Goal: Task Accomplishment & Management: Use online tool/utility

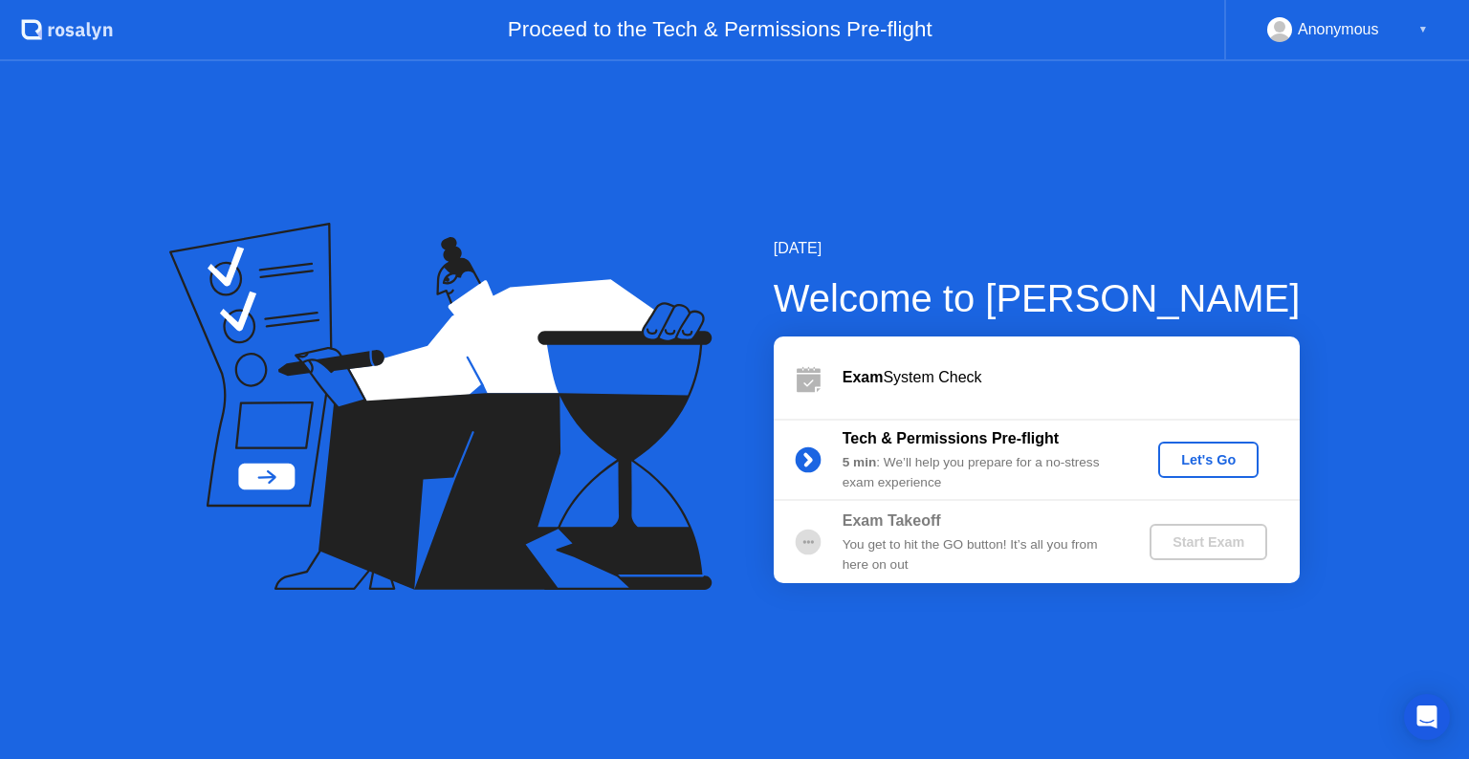
click at [1203, 459] on div "Let's Go" at bounding box center [1208, 459] width 85 height 15
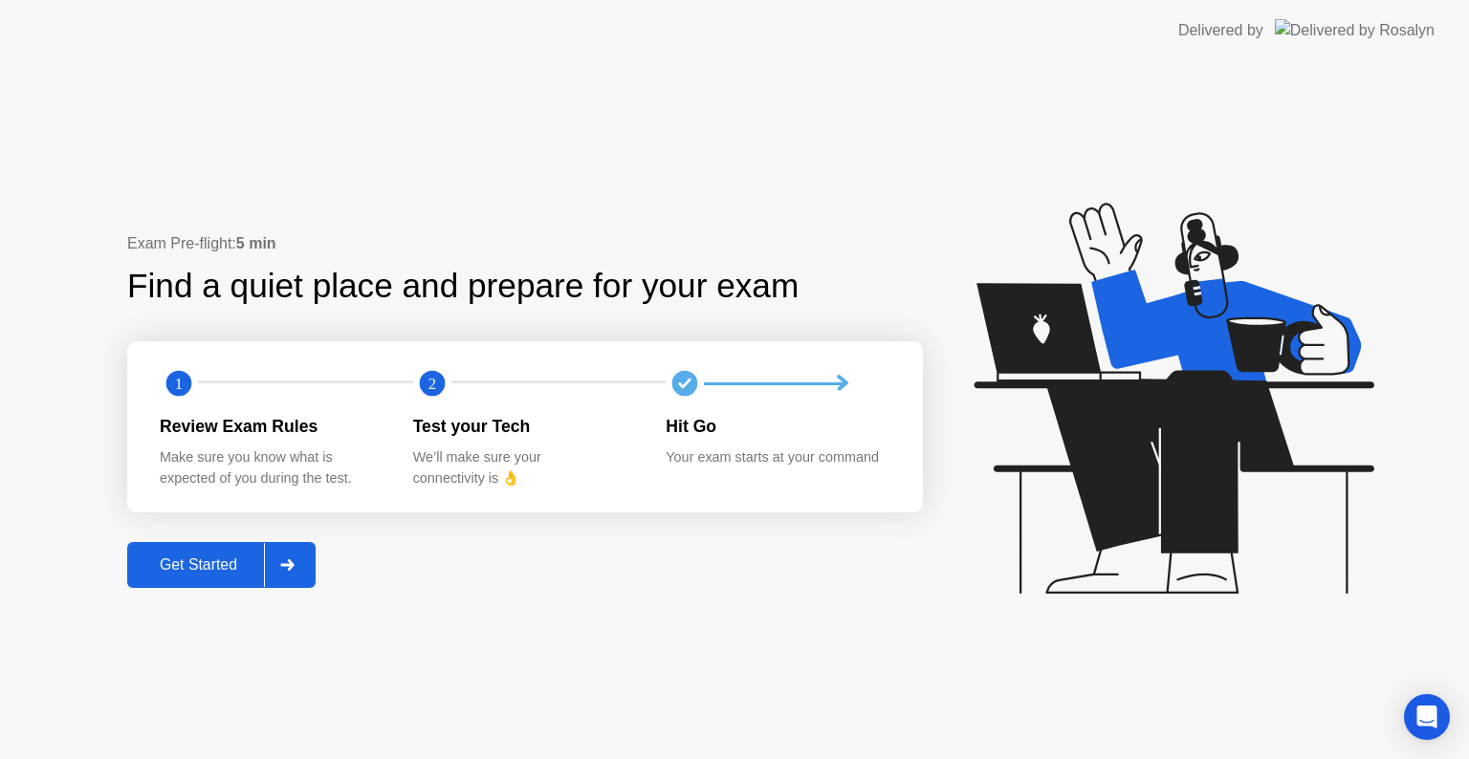
click at [287, 560] on icon at bounding box center [287, 564] width 14 height 11
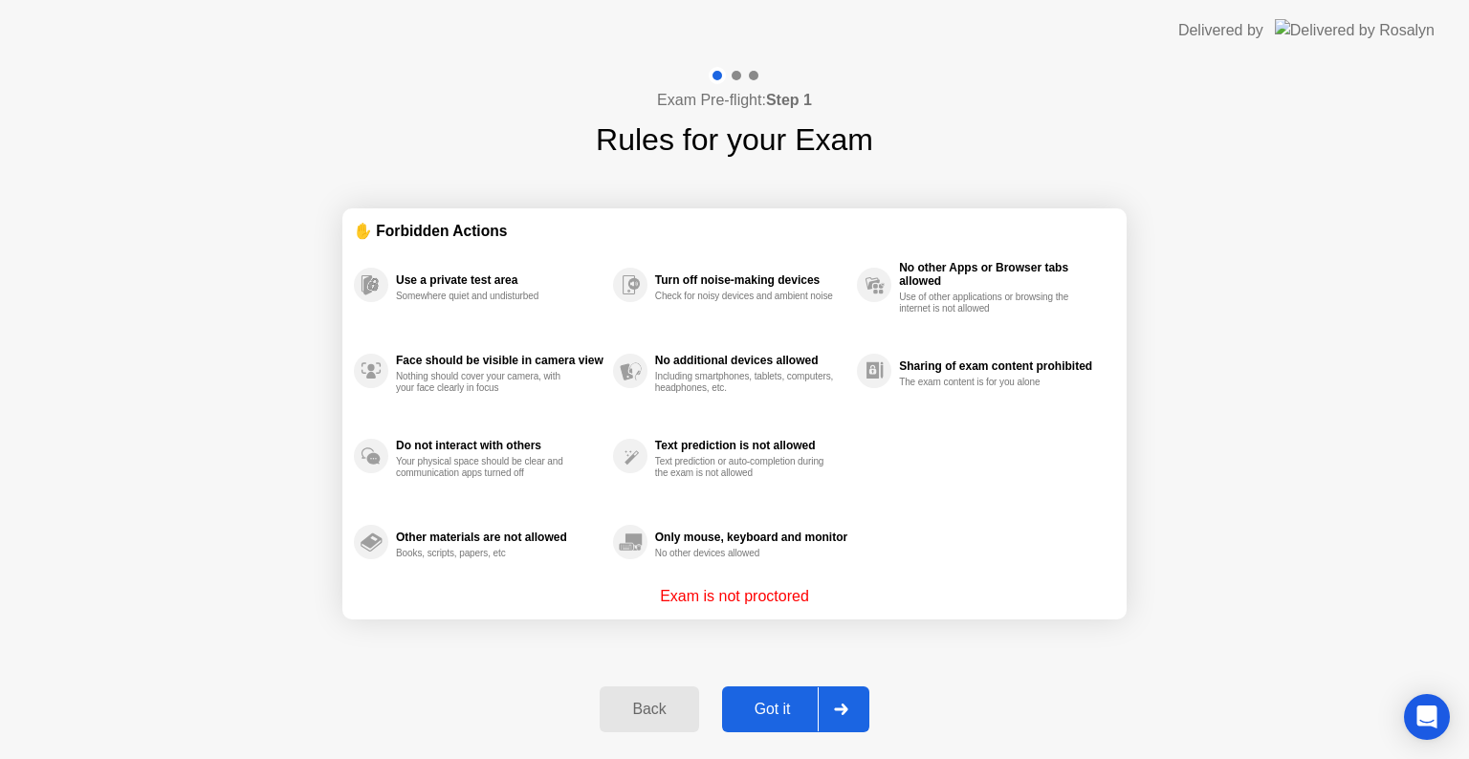
click at [842, 707] on icon at bounding box center [841, 709] width 14 height 11
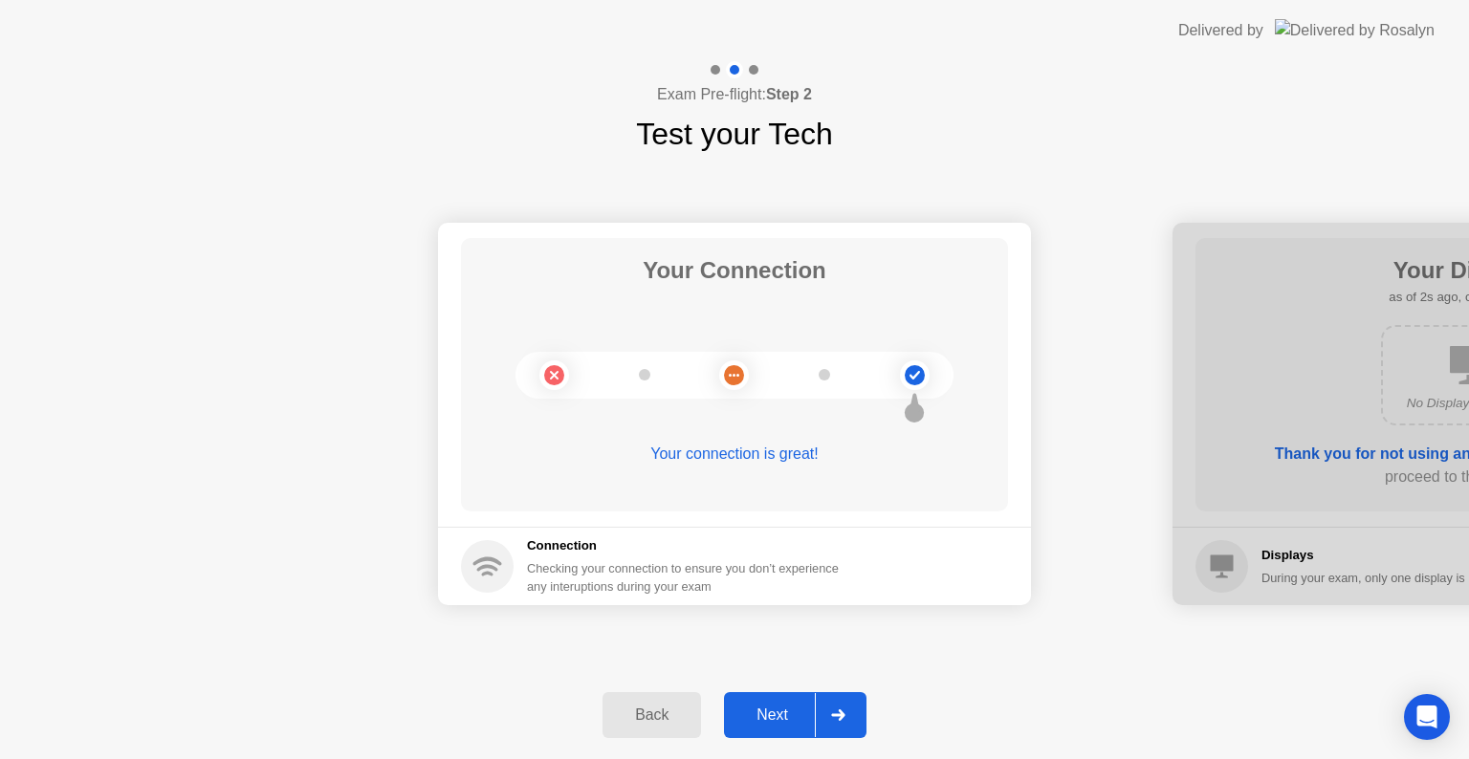
click at [841, 713] on icon at bounding box center [838, 715] width 14 height 11
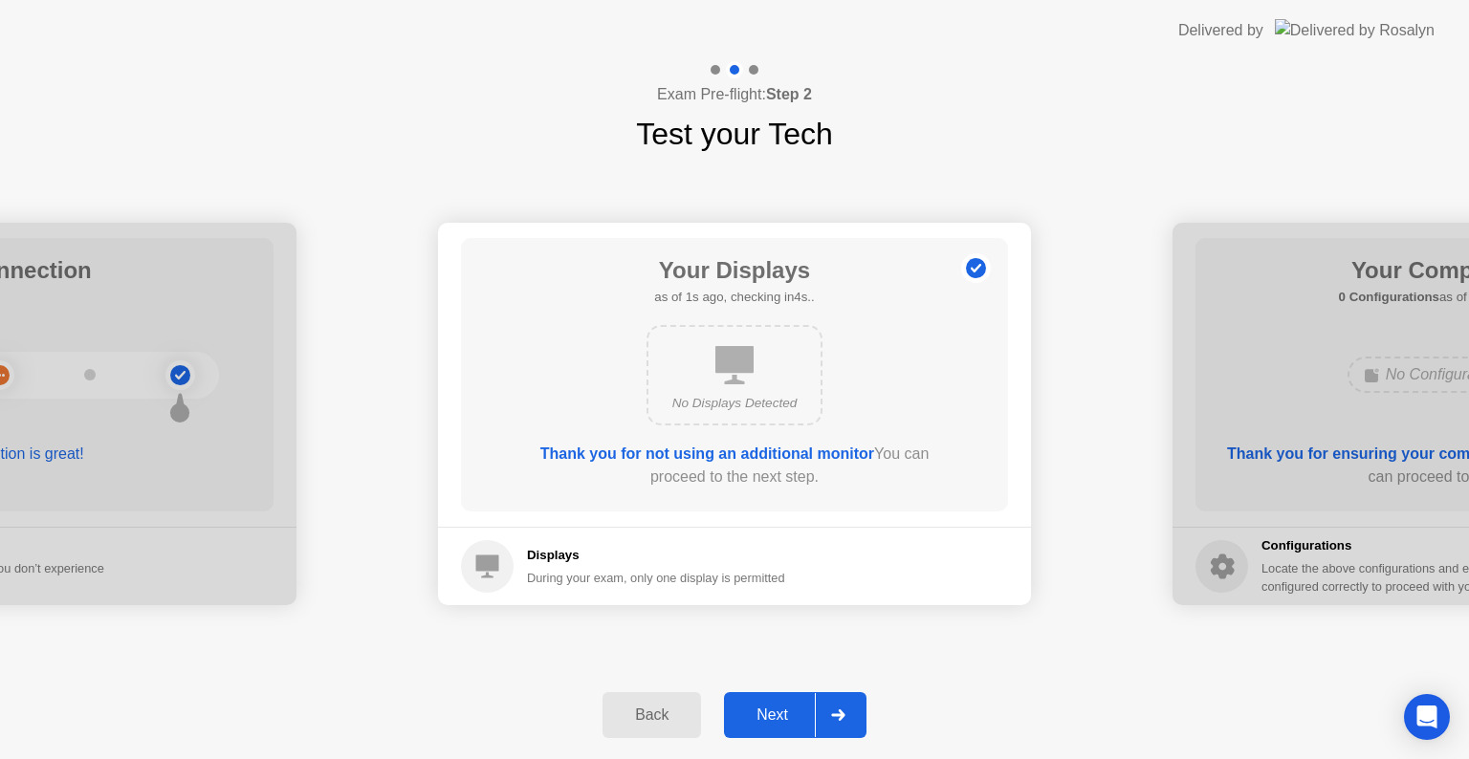
click at [841, 713] on icon at bounding box center [838, 715] width 14 height 11
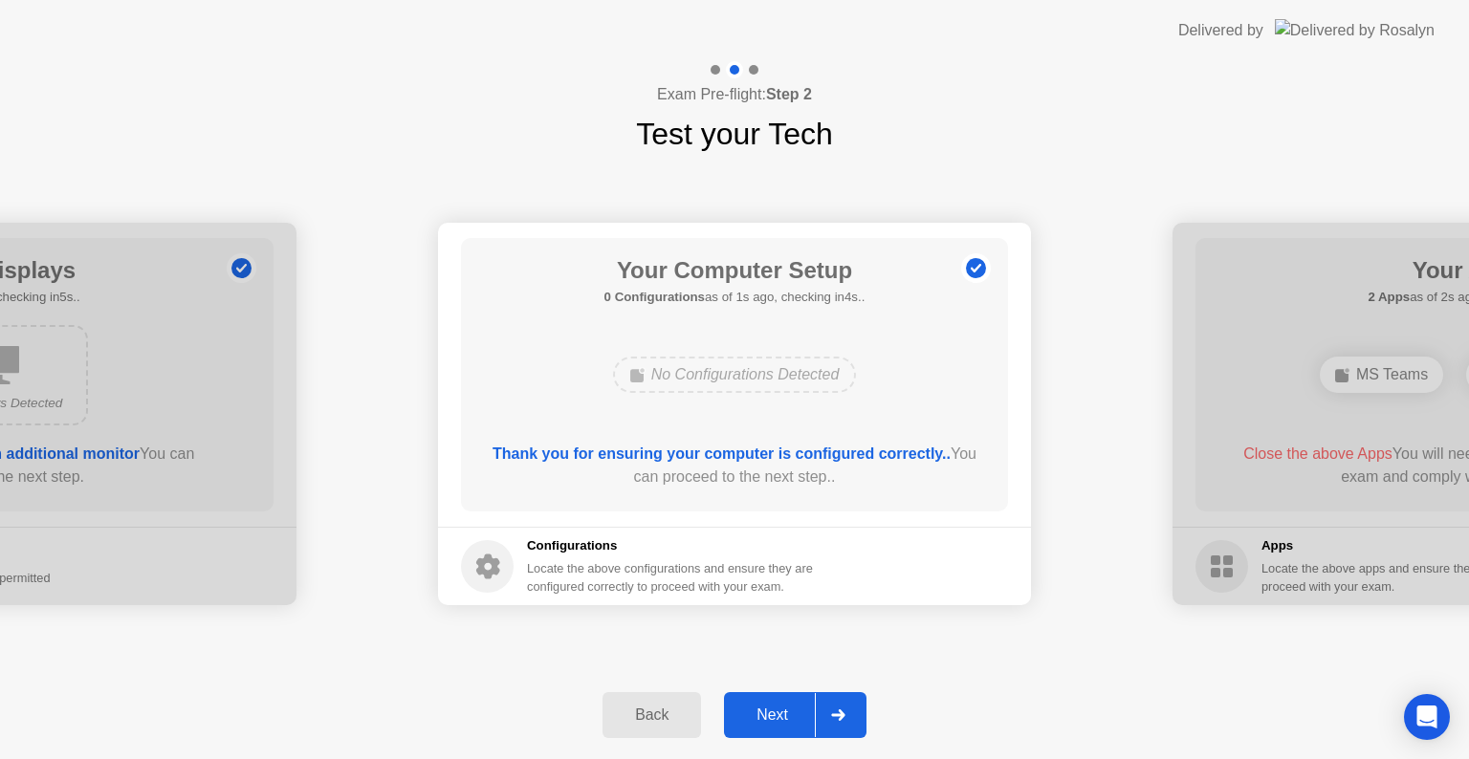
click at [841, 713] on icon at bounding box center [838, 715] width 14 height 11
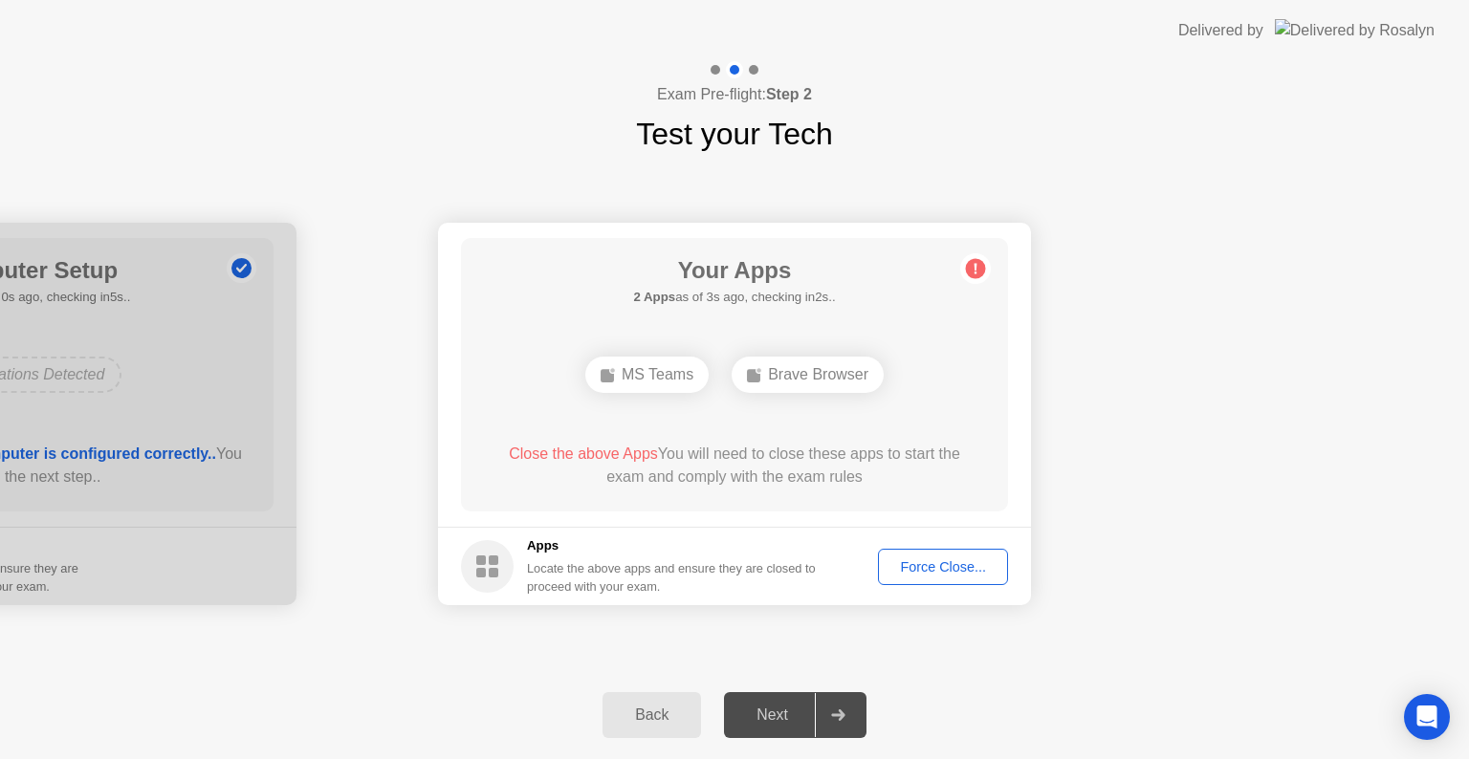
click at [929, 567] on div "Force Close..." at bounding box center [943, 566] width 117 height 15
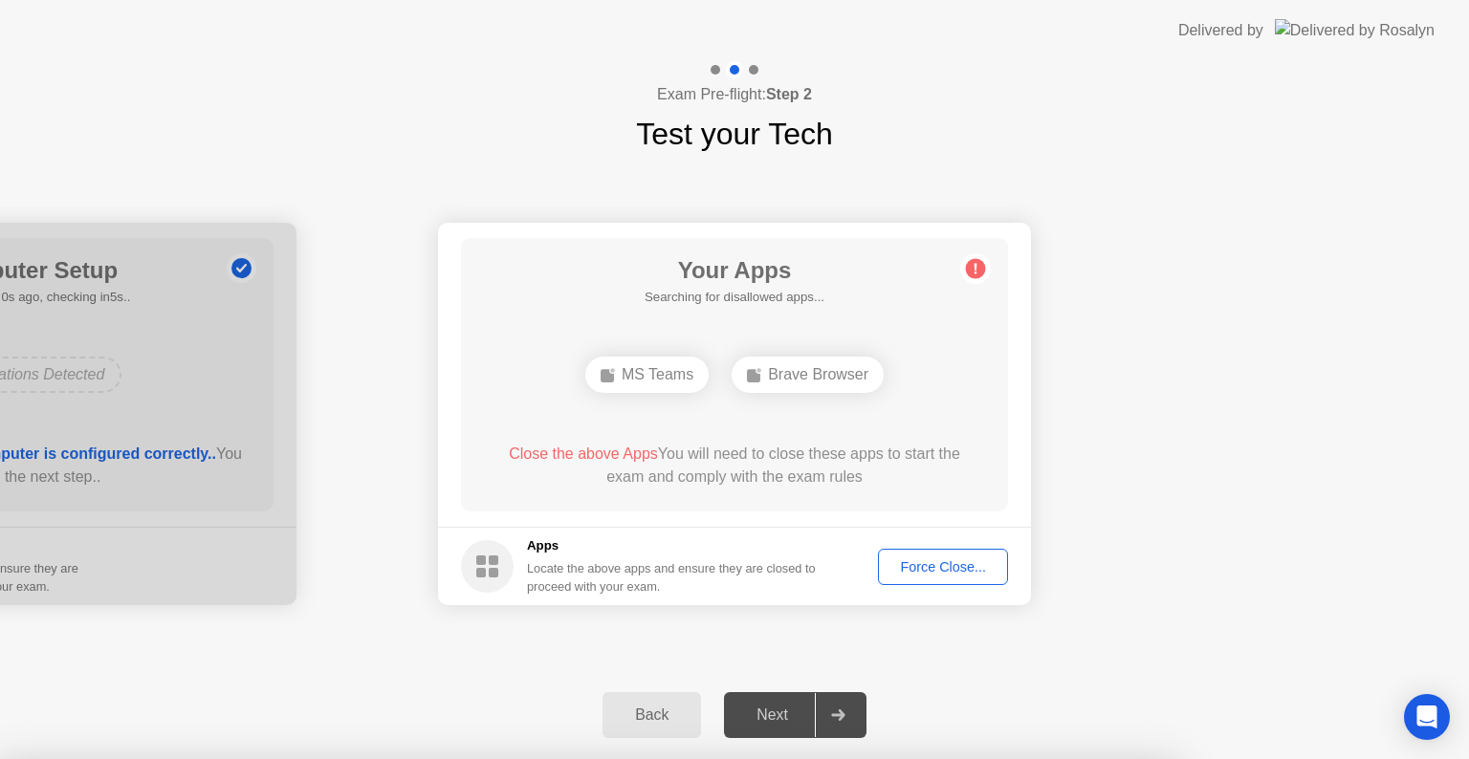
drag, startPoint x: 691, startPoint y: 422, endPoint x: 795, endPoint y: 493, distance: 126.5
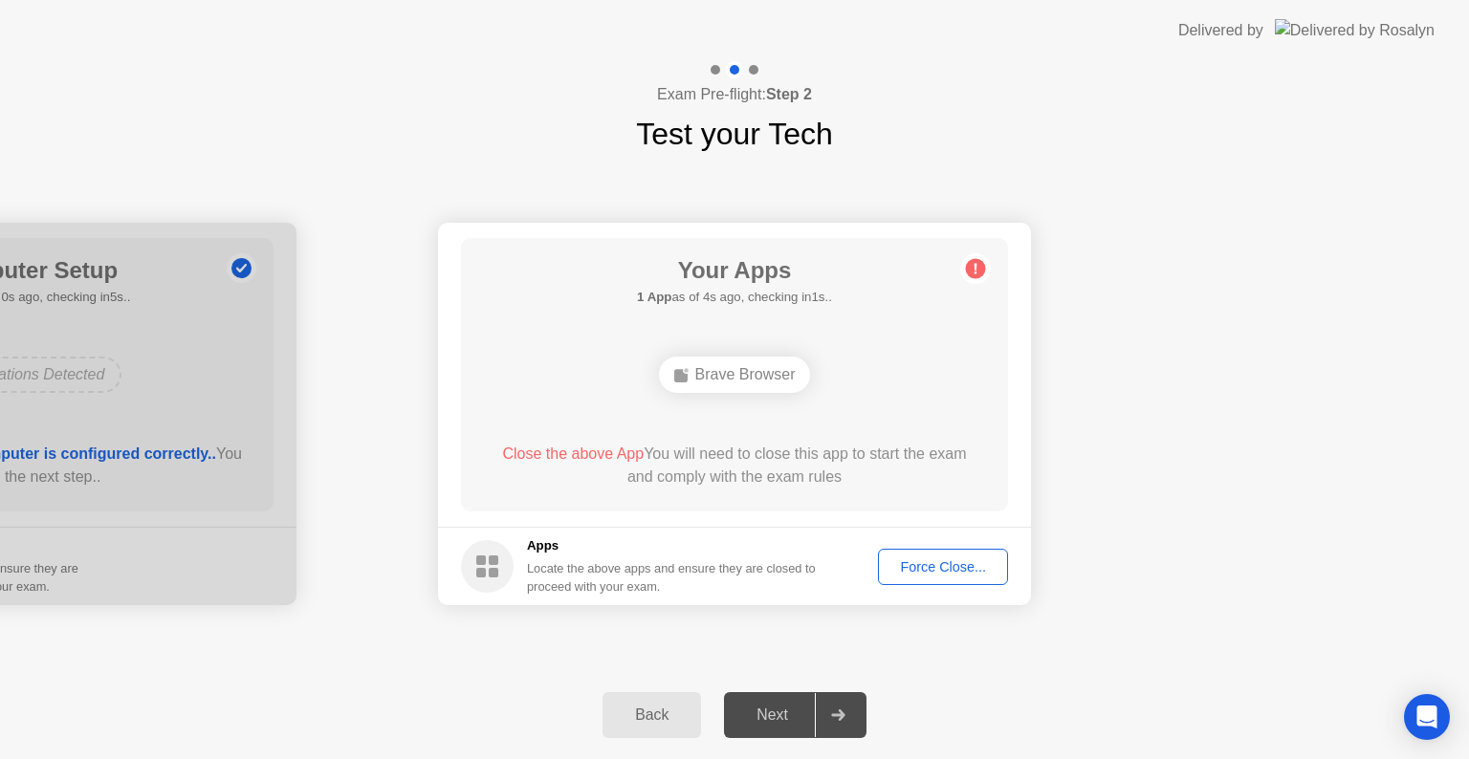
click at [925, 551] on button "Force Close..." at bounding box center [943, 567] width 130 height 36
